Goal: Find specific page/section: Find specific page/section

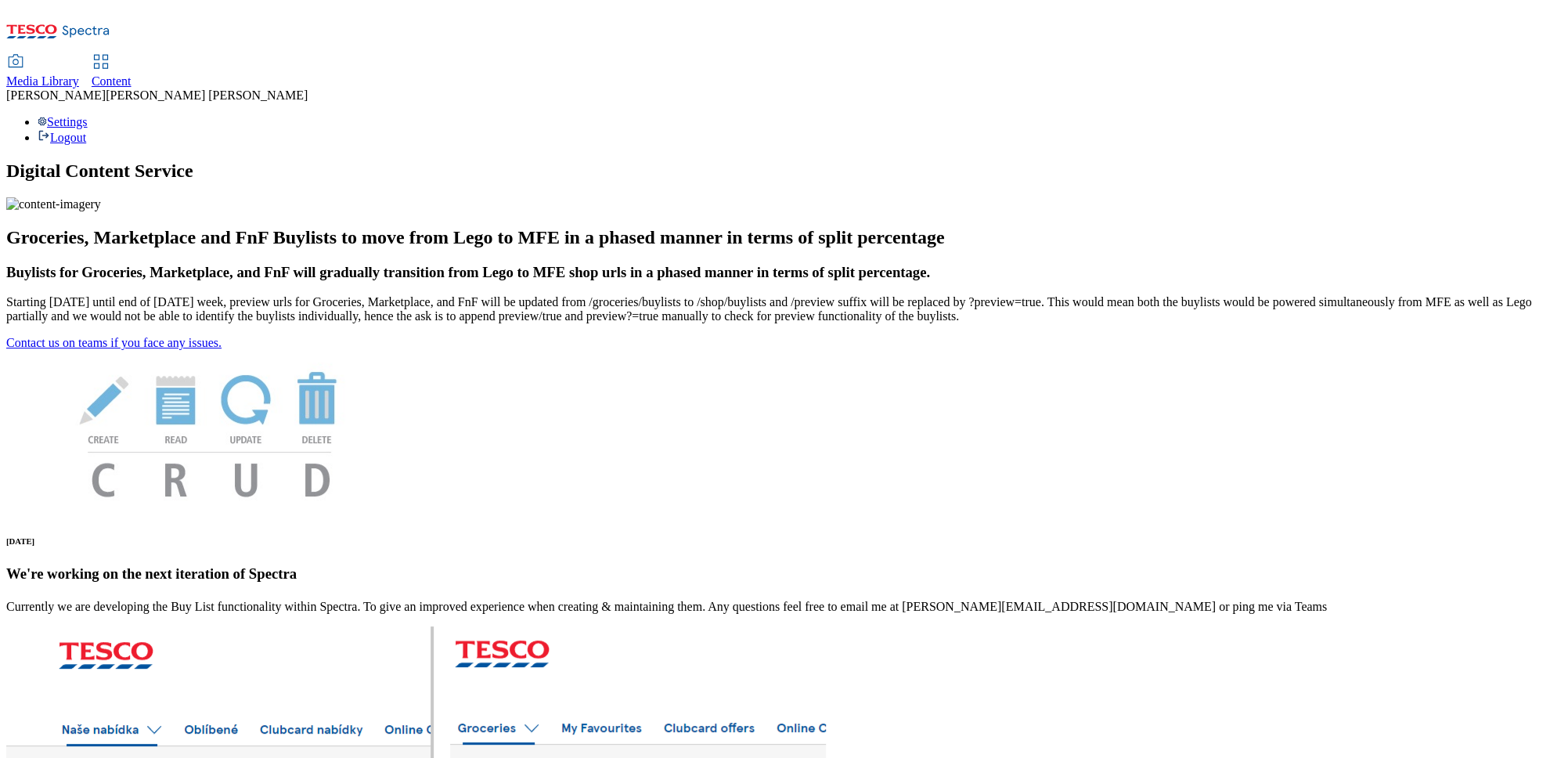
click at [132, 75] on span "Content" at bounding box center [111, 81] width 40 height 13
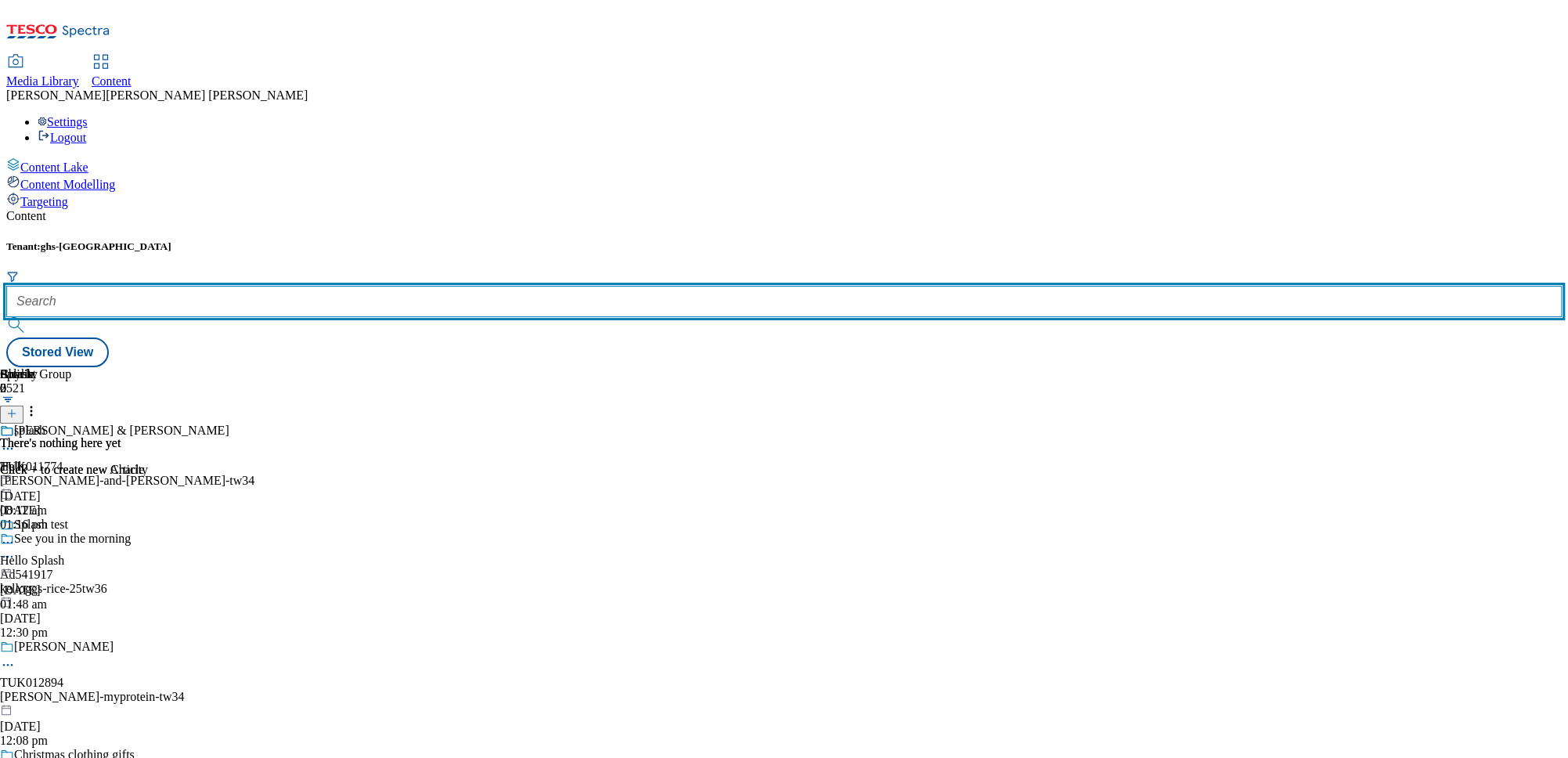
click at [332, 286] on input "text" at bounding box center [784, 302] width 1556 height 32
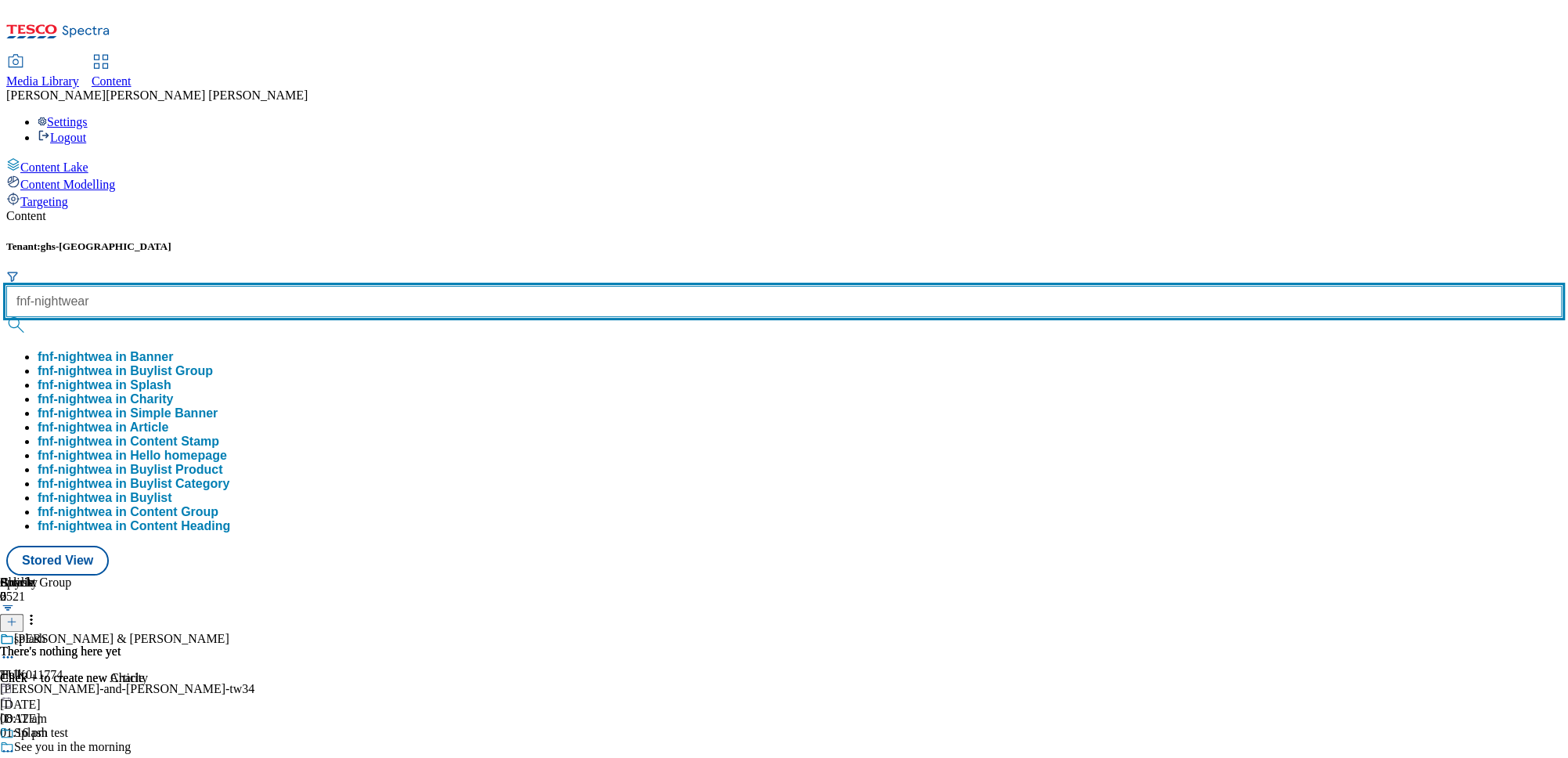
type input "fnf-nightwear"
click at [7, 317] on button "submit" at bounding box center [17, 325] width 22 height 15
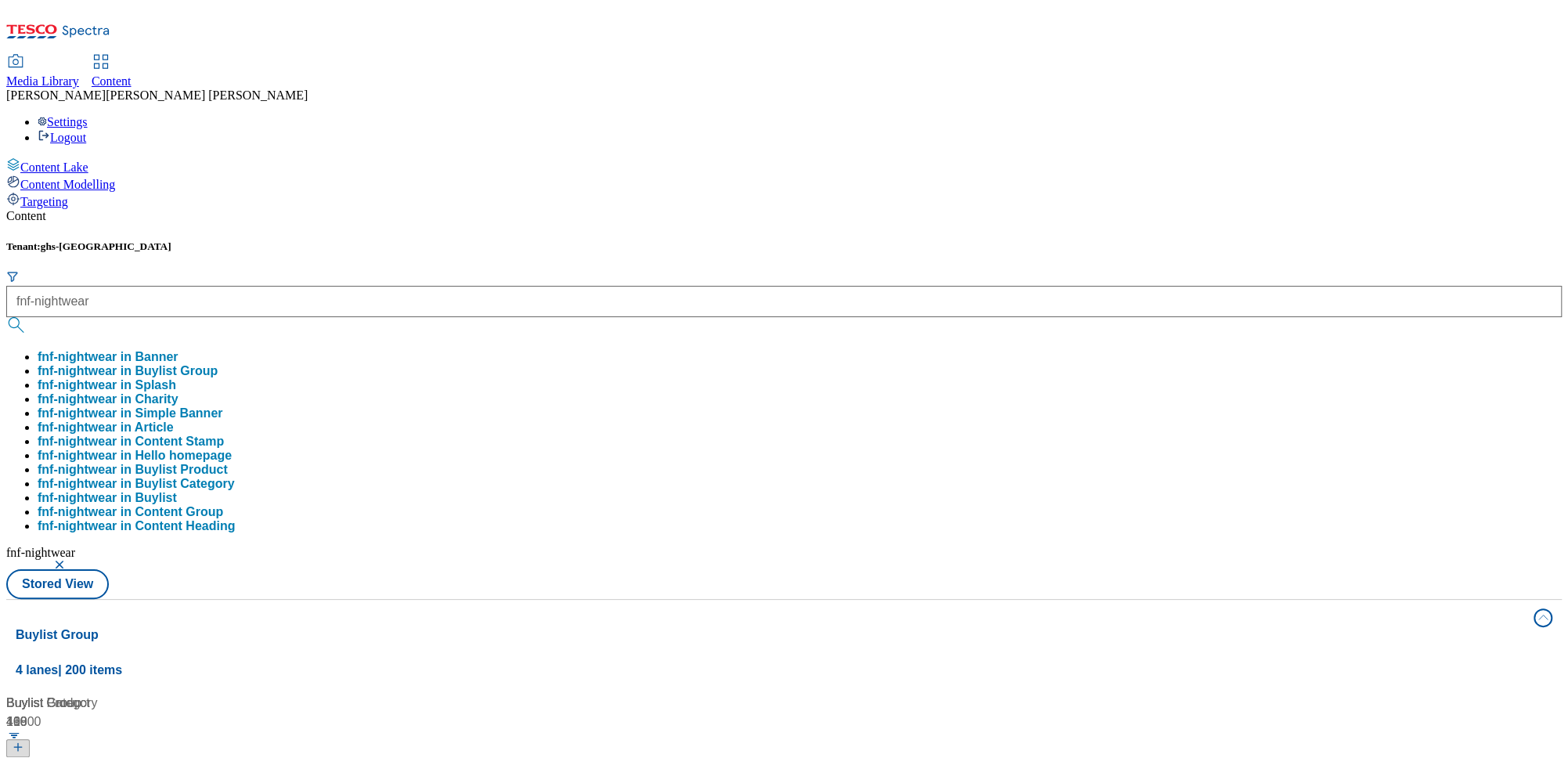
click at [635, 241] on div "Tenant: ghs-uk fnf-nightwear fnf-nightwear in Banner fnf-nightwear in Buylist G…" at bounding box center [784, 420] width 1556 height 359
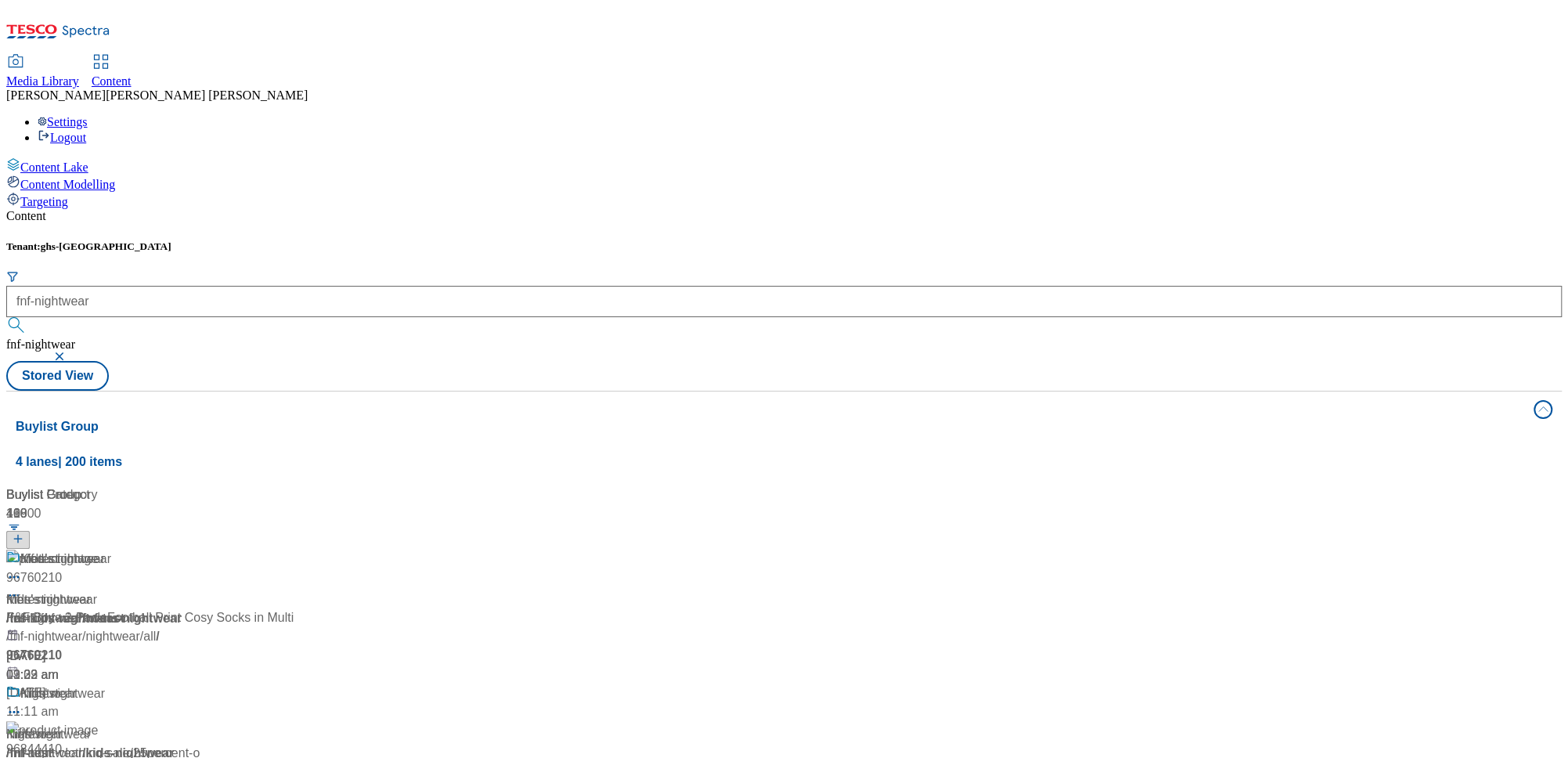
scroll to position [618, 0]
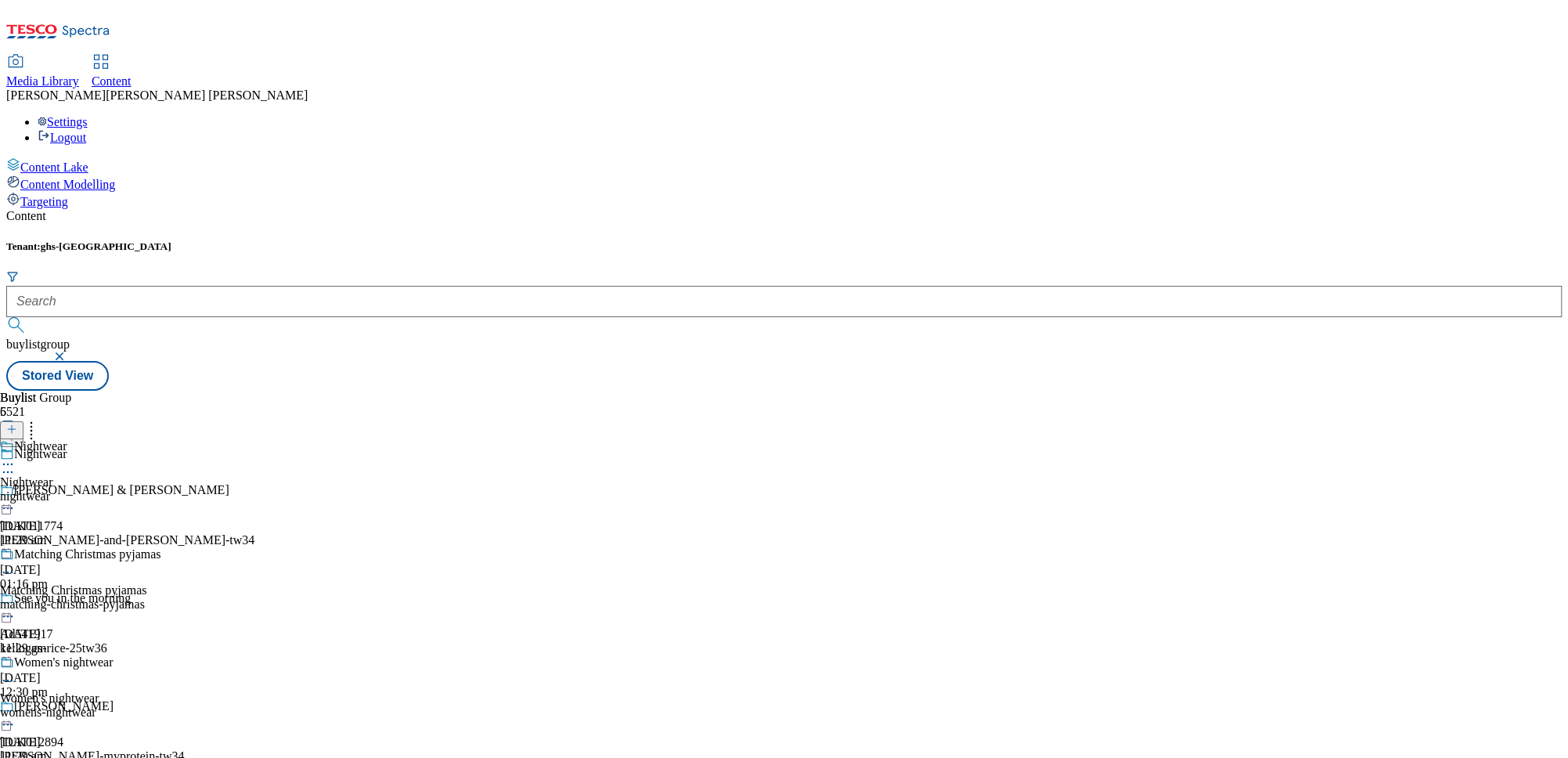
click at [161, 439] on div "Nightwear Nightwear nightwear 14 Oct 2025 11:29 am" at bounding box center [80, 493] width 161 height 108
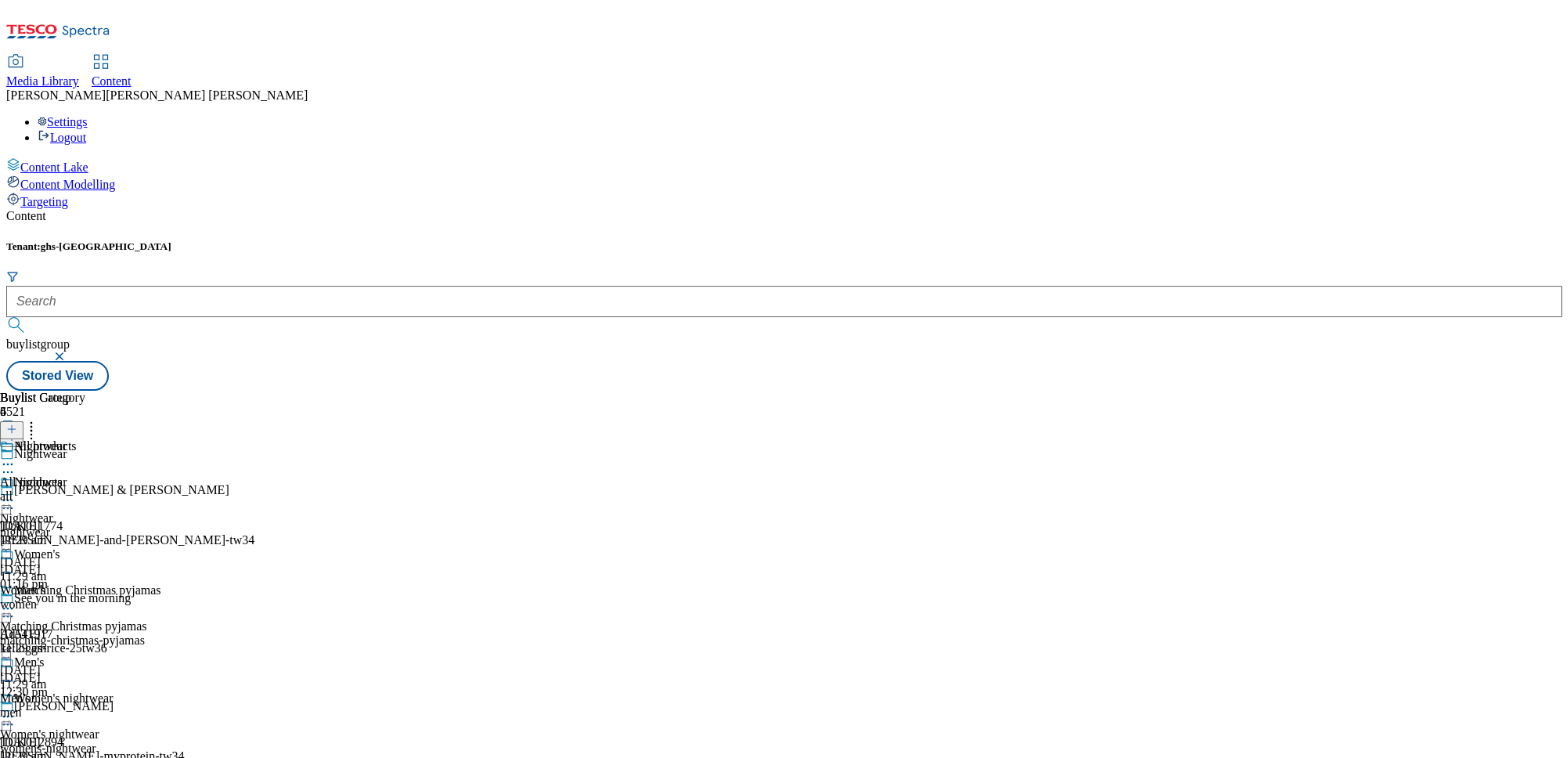
click at [15, 457] on icon at bounding box center [7, 464] width 15 height 15
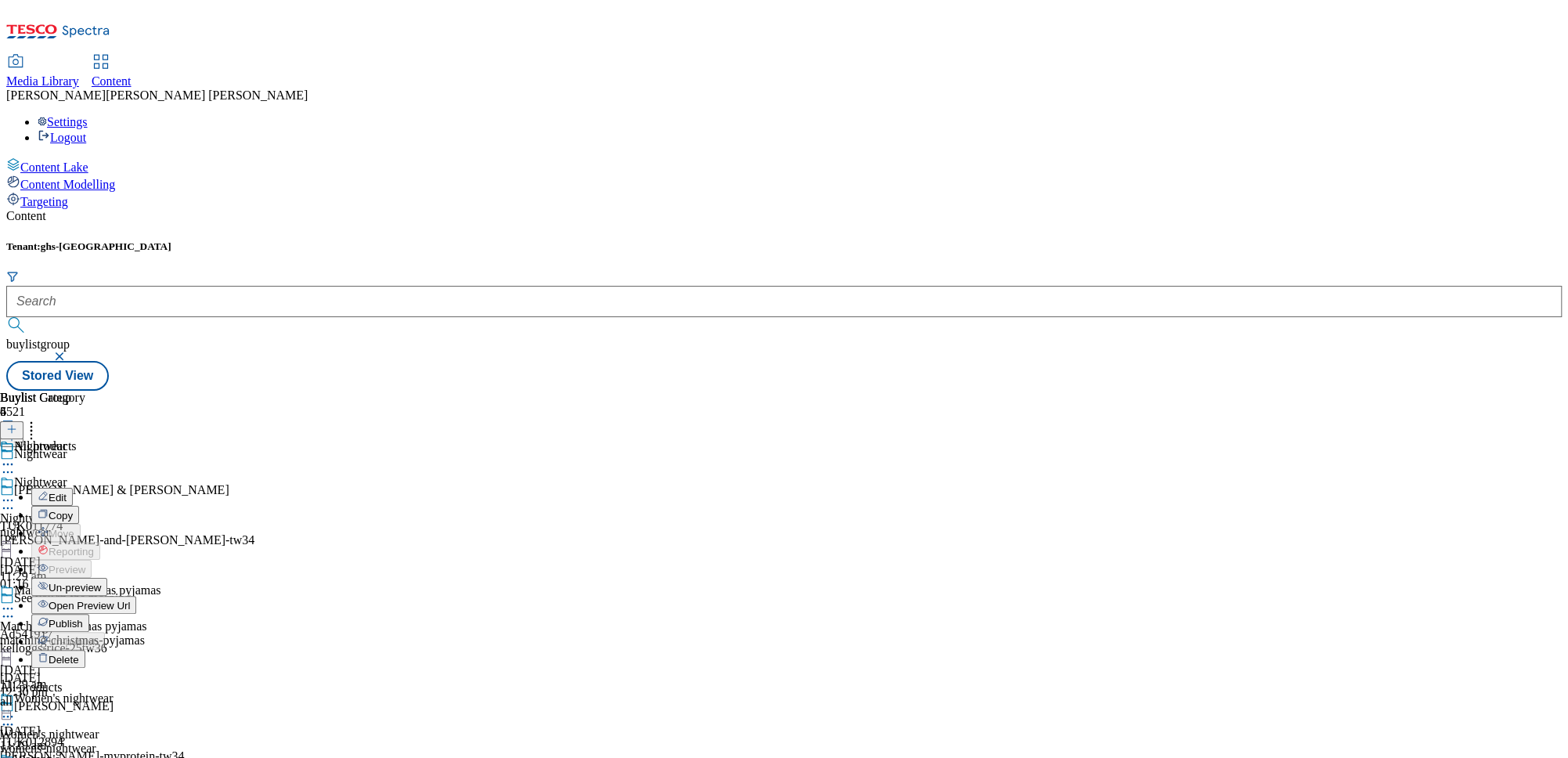
click at [39, 419] on icon at bounding box center [31, 426] width 15 height 15
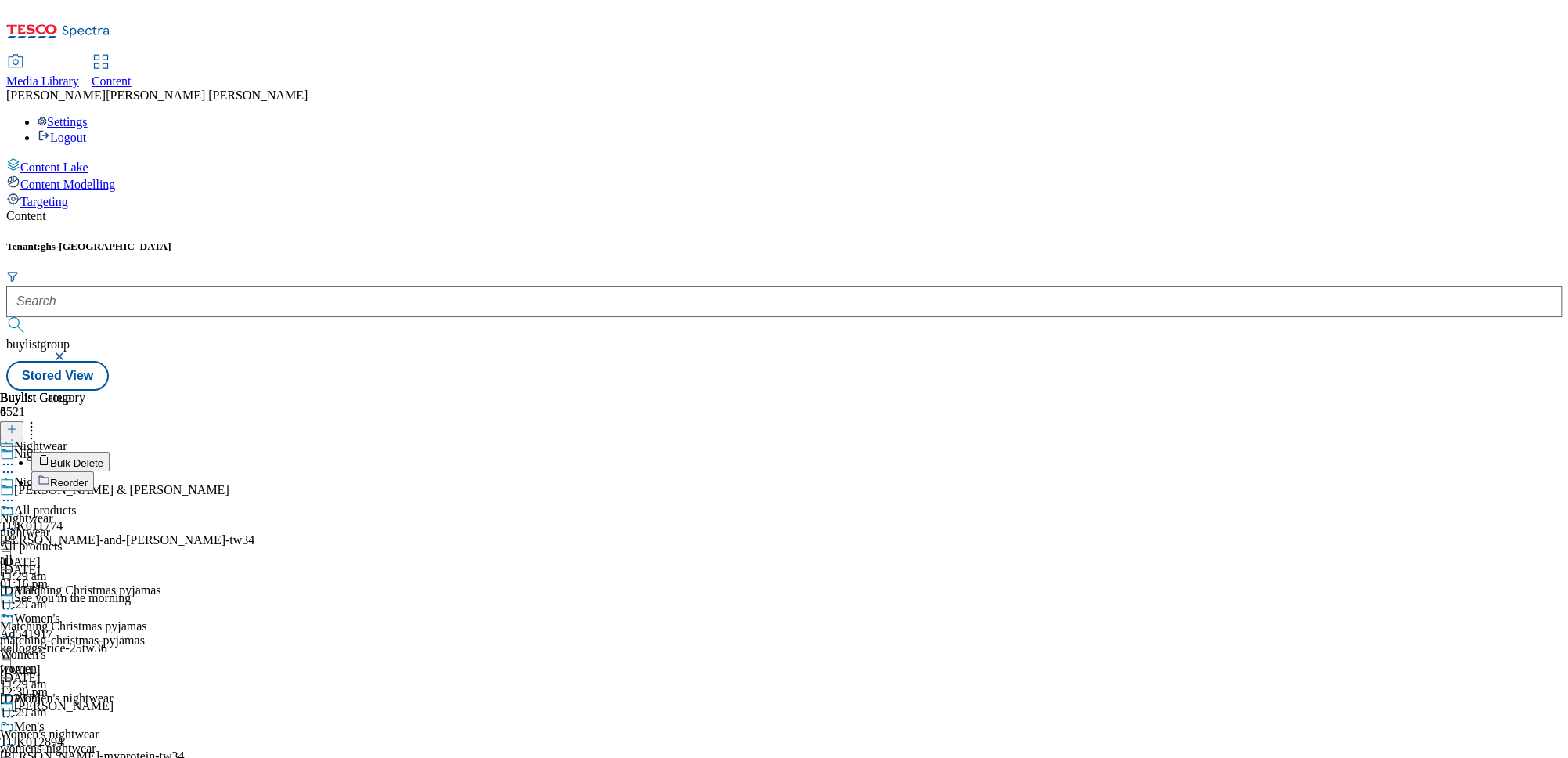
click at [94, 472] on button "Reorder" at bounding box center [63, 481] width 63 height 20
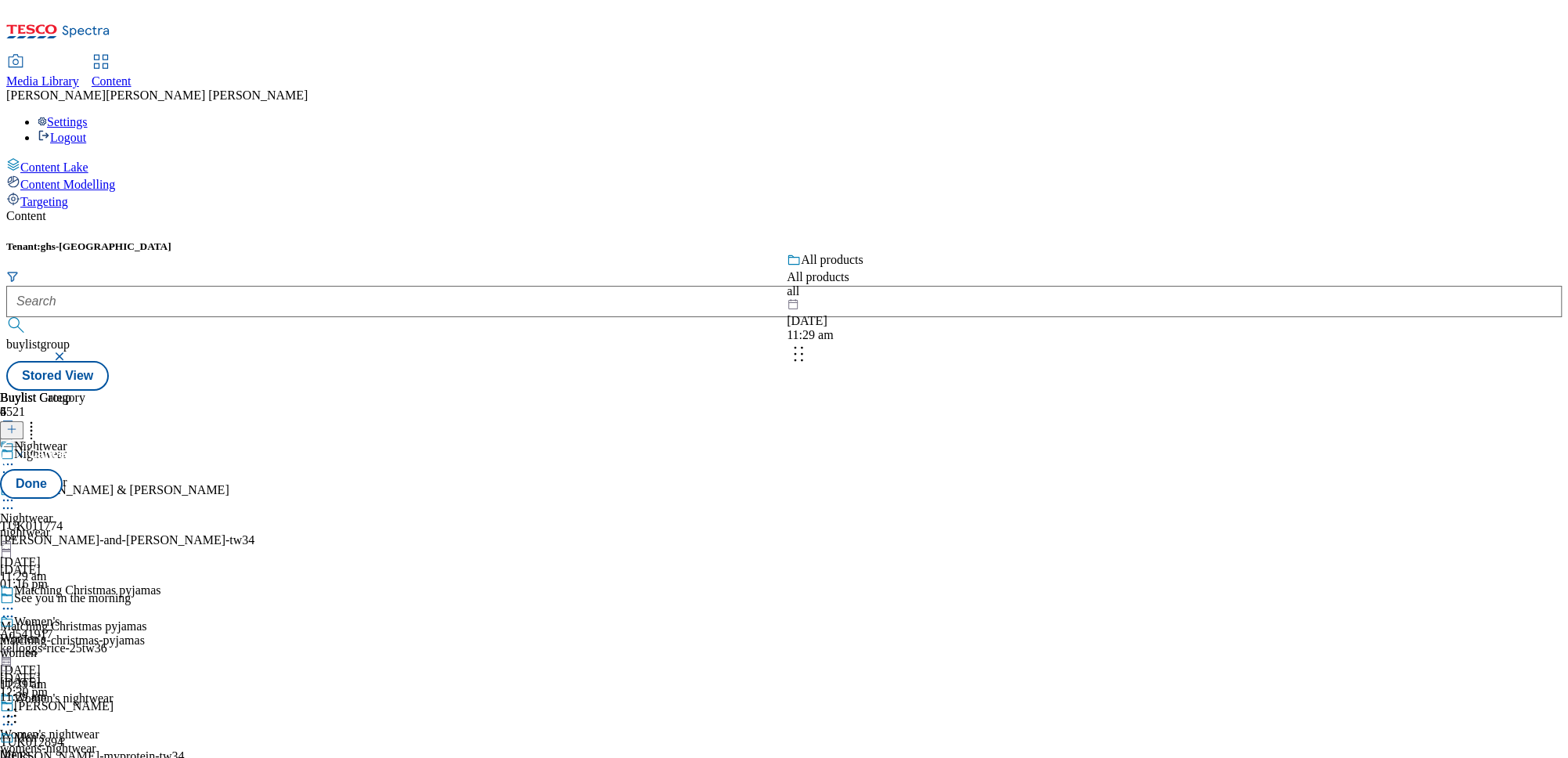
drag, startPoint x: 1035, startPoint y: 302, endPoint x: 1022, endPoint y: 286, distance: 20.6
click at [1022, 286] on body "Icons icon_account icon_add icon_backward_link icon_basket icon_benefits icon_c…" at bounding box center [784, 198] width 1556 height 385
click at [63, 469] on button "Done" at bounding box center [31, 484] width 63 height 30
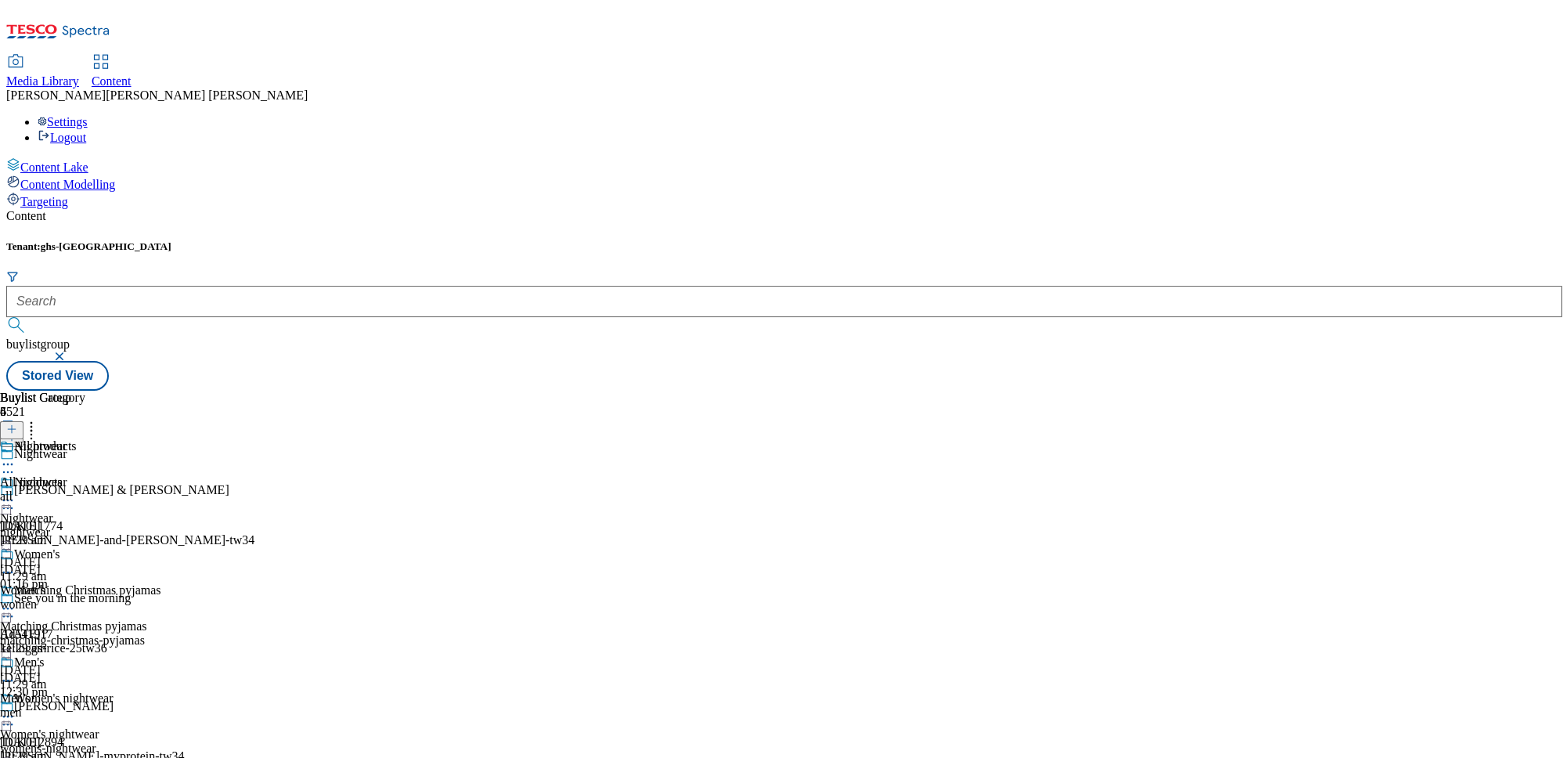
scroll to position [0, 0]
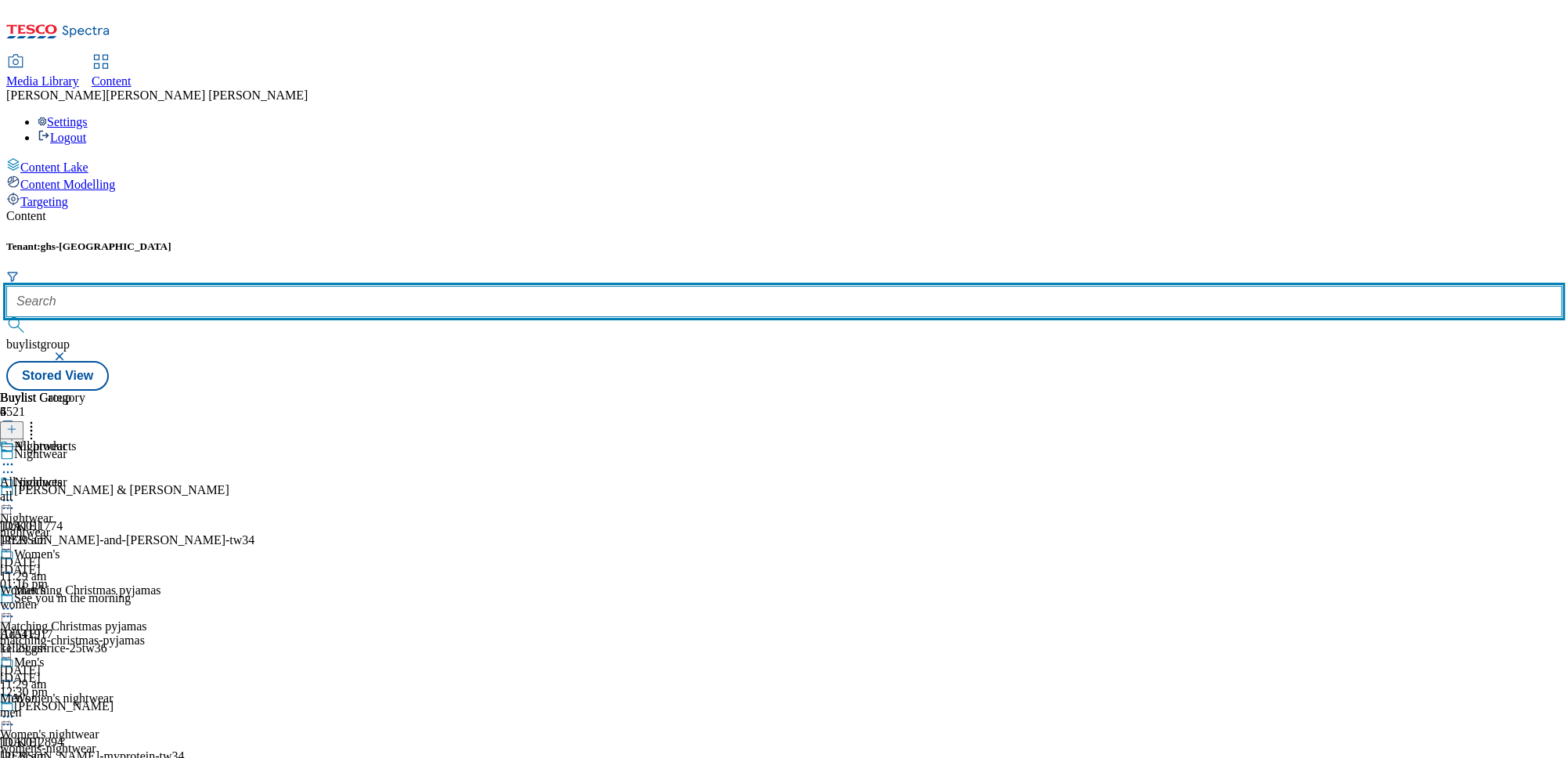
click at [363, 286] on input "text" at bounding box center [784, 302] width 1556 height 32
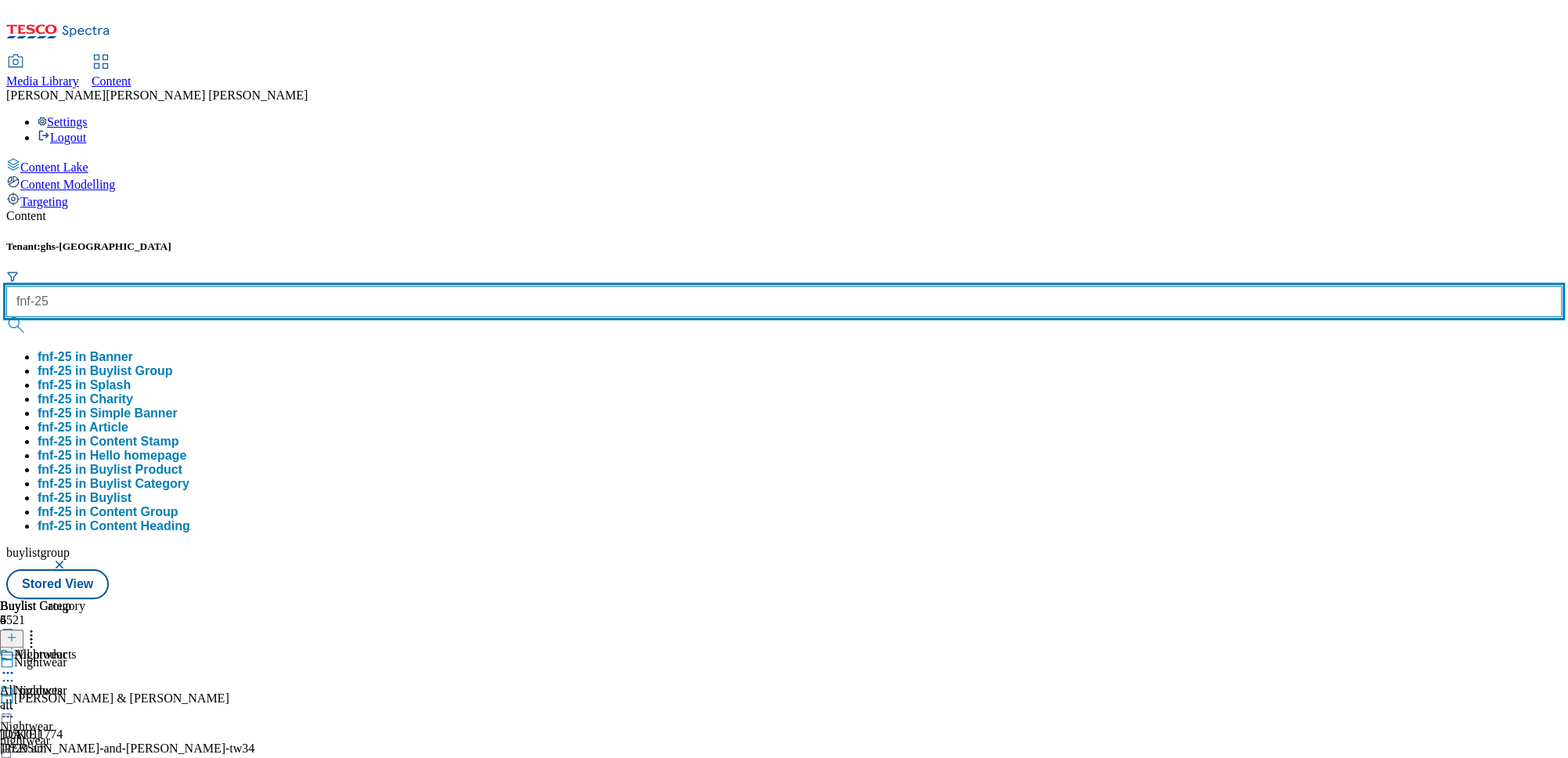
click at [7, 317] on button "submit" at bounding box center [17, 325] width 22 height 15
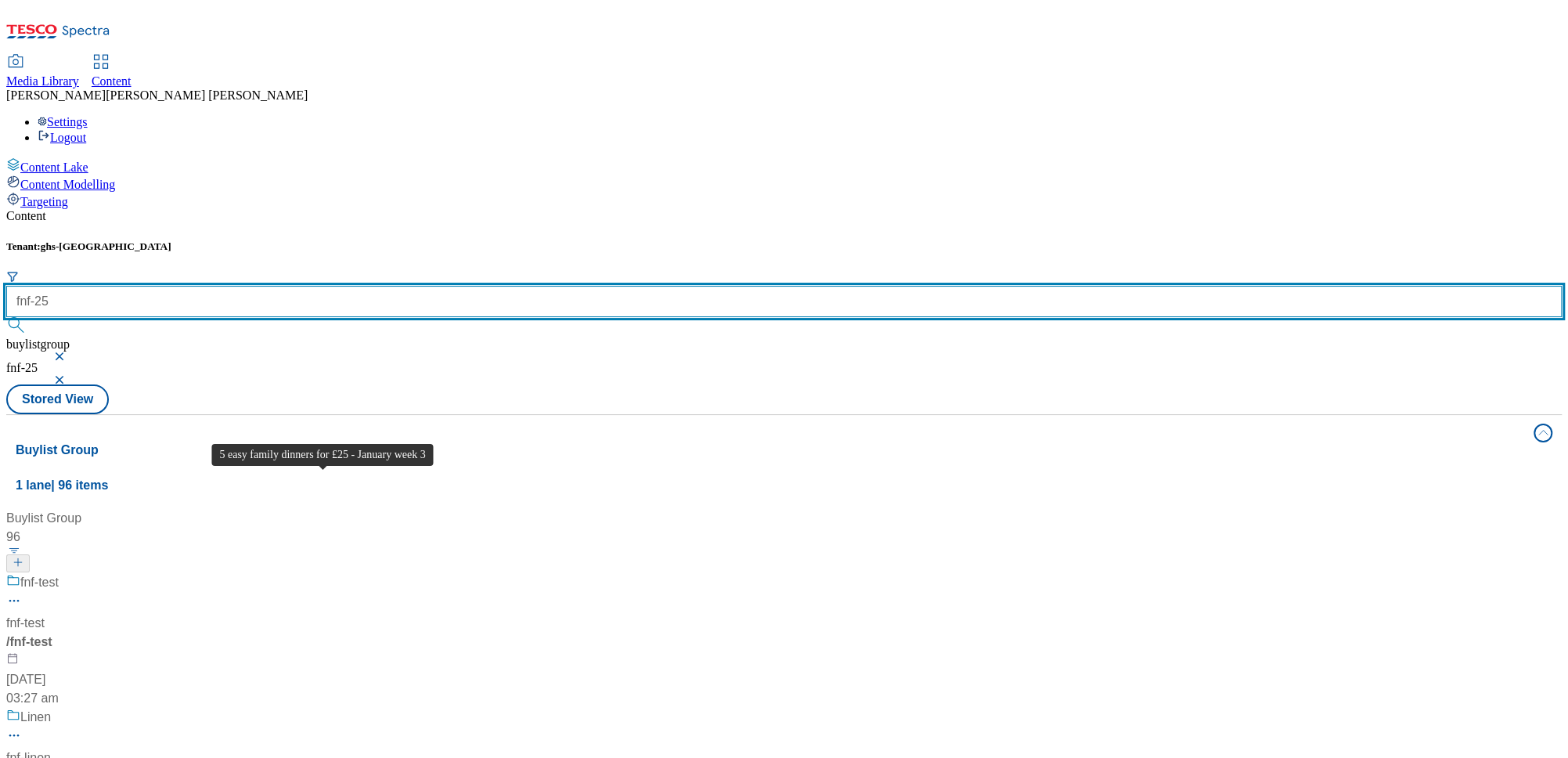
scroll to position [9251, 0]
click at [7, 317] on button "submit" at bounding box center [17, 325] width 22 height 15
click at [372, 286] on input "fnf-adult-cothing" at bounding box center [784, 302] width 1556 height 32
type input "fnf-adult-clothing"
click at [7, 317] on button "submit" at bounding box center [17, 325] width 22 height 15
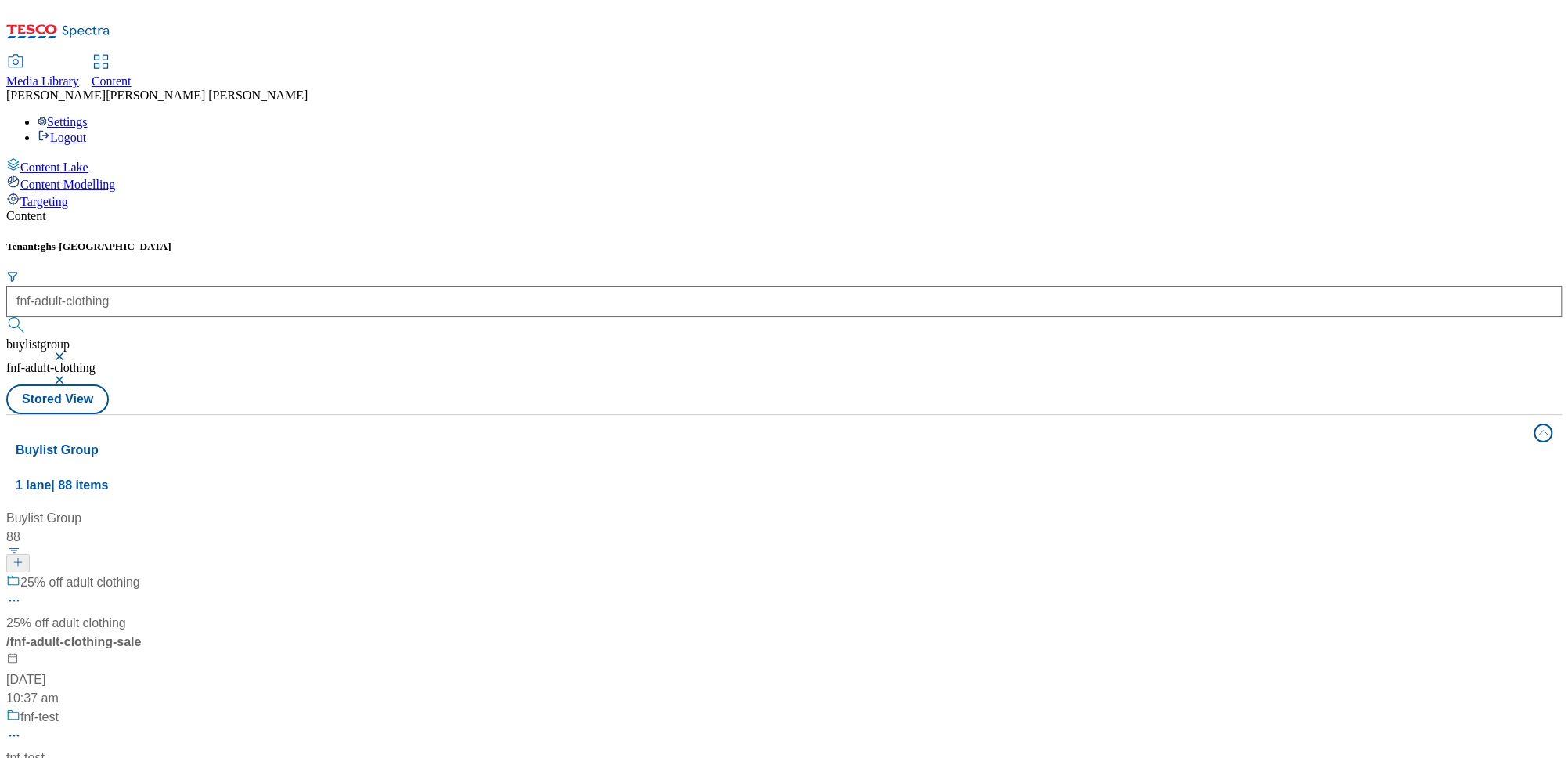
click at [141, 635] on span "/ fnf-adult-clothing-sale" at bounding box center [74, 642] width 135 height 13
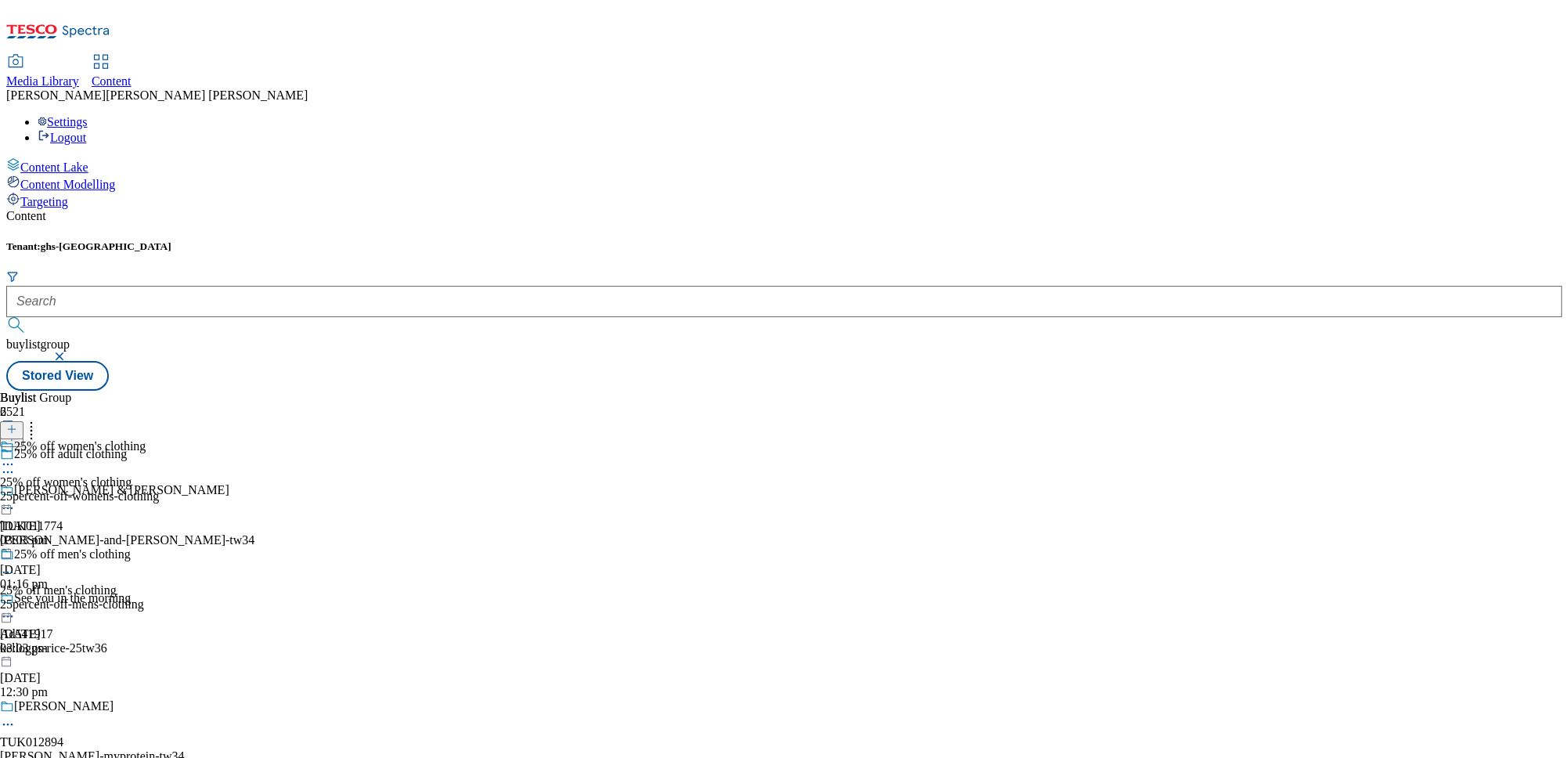
click at [159, 490] on div "25percent-off-womens-clothing" at bounding box center [80, 496] width 159 height 14
